Goal: Transaction & Acquisition: Download file/media

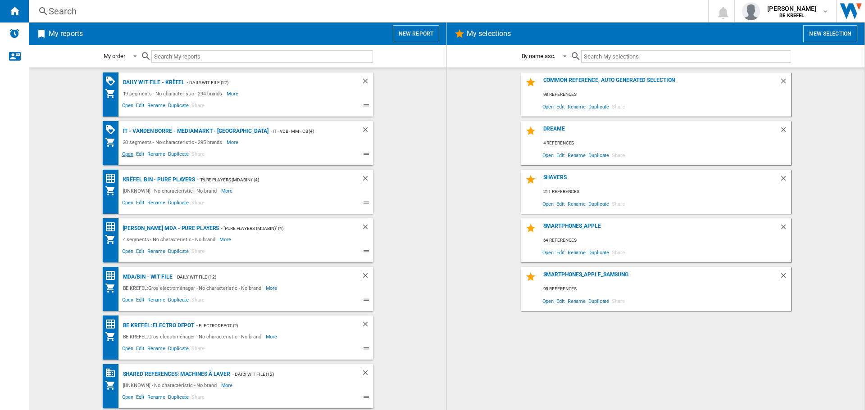
click at [127, 152] on span "Open" at bounding box center [128, 155] width 14 height 11
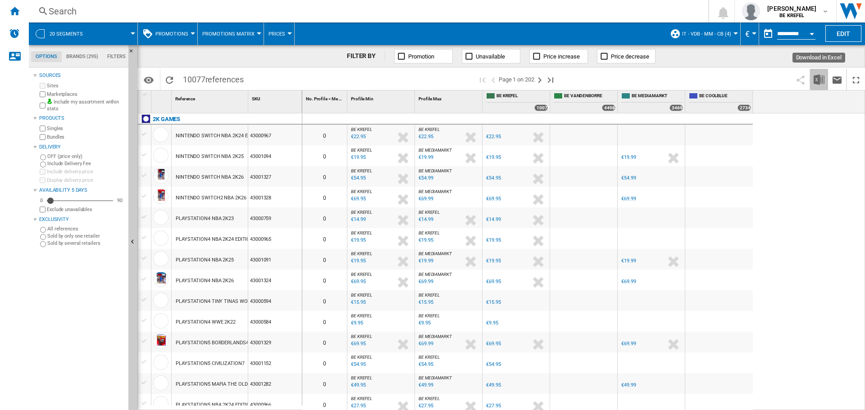
click at [819, 82] on img "Download in Excel" at bounding box center [818, 79] width 11 height 11
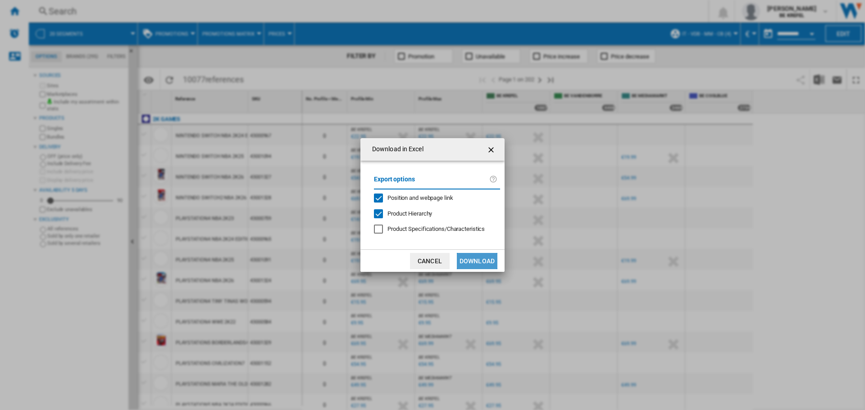
click at [489, 264] on button "Download" at bounding box center [477, 261] width 41 height 16
